Goal: Task Accomplishment & Management: Complete application form

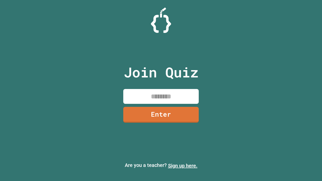
click at [182, 166] on link "Sign up here." at bounding box center [182, 166] width 29 height 6
